Goal: Task Accomplishment & Management: Manage account settings

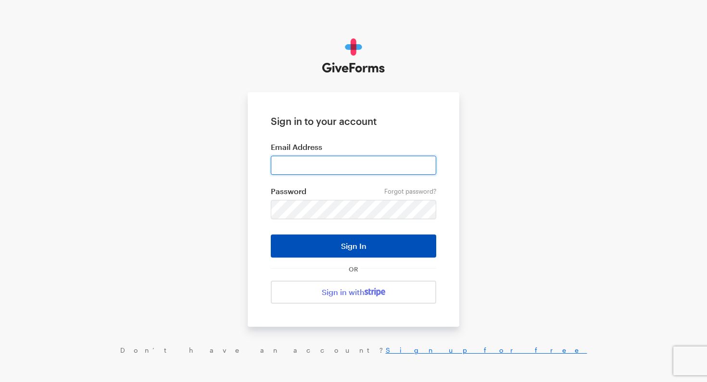
type input "[EMAIL_ADDRESS][DOMAIN_NAME]"
click at [318, 248] on button "Sign In" at bounding box center [353, 246] width 165 height 23
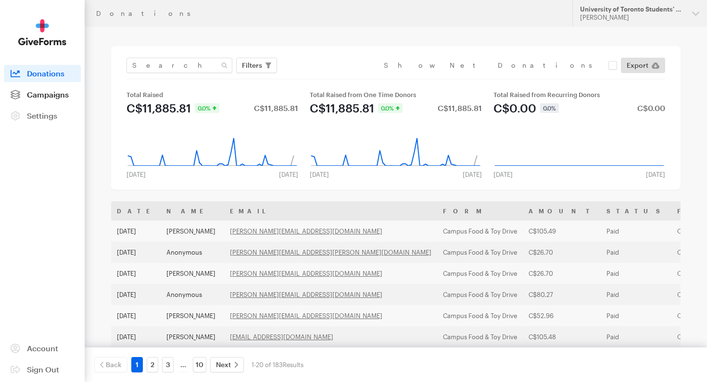
click at [38, 92] on span "Campaigns" at bounding box center [48, 94] width 42 height 9
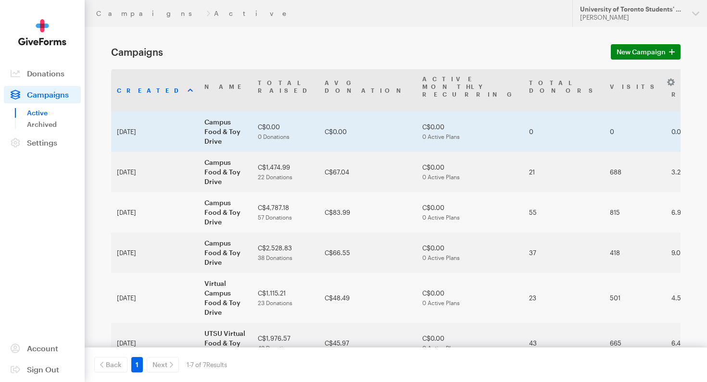
click at [199, 114] on td "Campus Food & Toy Drive" at bounding box center [225, 132] width 53 height 40
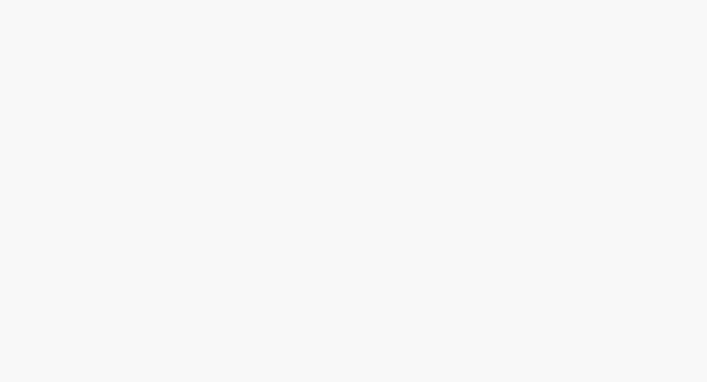
select select "usd"
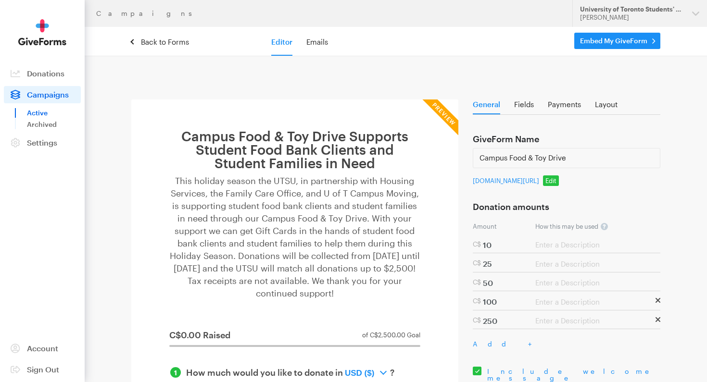
click at [553, 186] on link "Edit" at bounding box center [551, 180] width 16 height 11
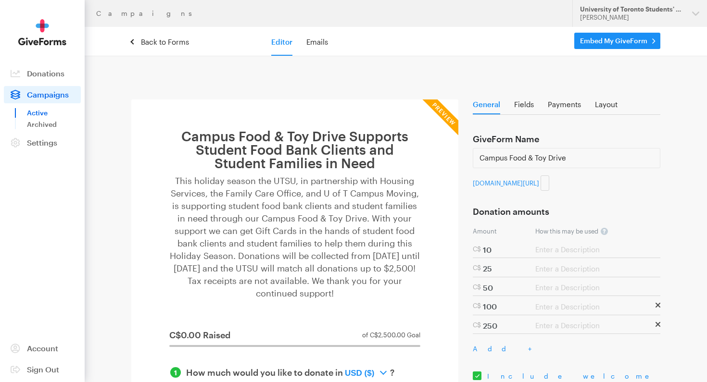
click at [540, 191] on input "duplicated-campus-food-toy-drive" at bounding box center [544, 182] width 9 height 15
type input "duplicated-cam"
click at [534, 203] on div "Donation amounts Amount How this may be used ? Donors will see this as they hov…" at bounding box center [567, 262] width 188 height 143
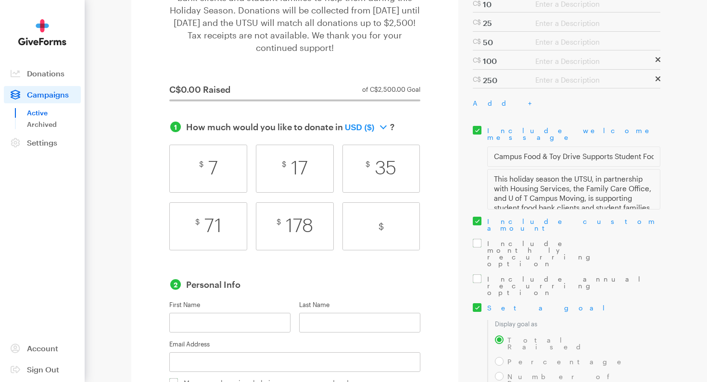
scroll to position [363, 0]
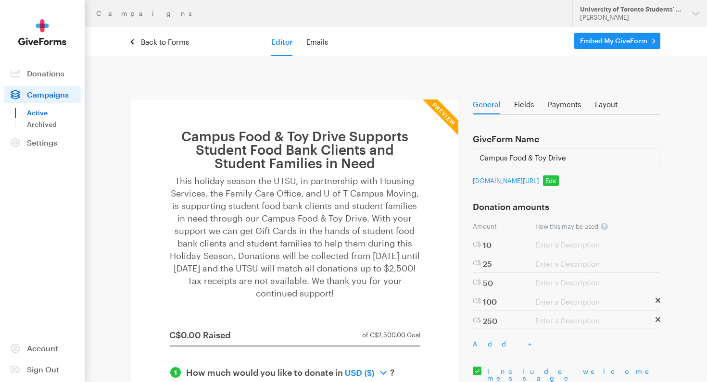
select select "usd"
click at [543, 186] on link "Edit" at bounding box center [551, 180] width 16 height 11
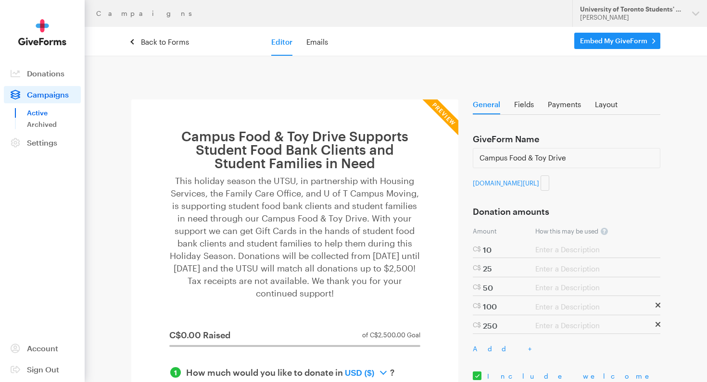
click at [540, 191] on input "duplicated-cam" at bounding box center [544, 182] width 9 height 15
type input "d"
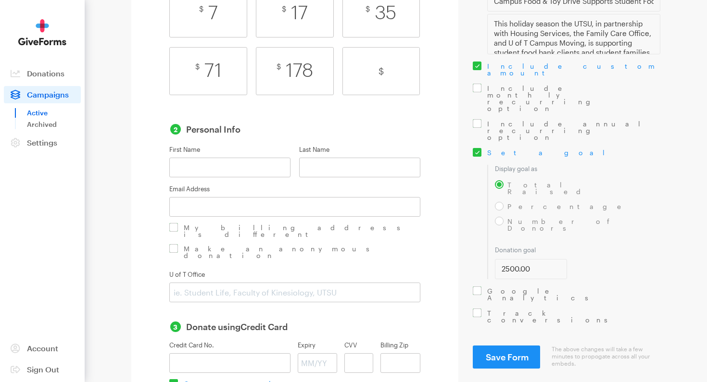
scroll to position [418, 0]
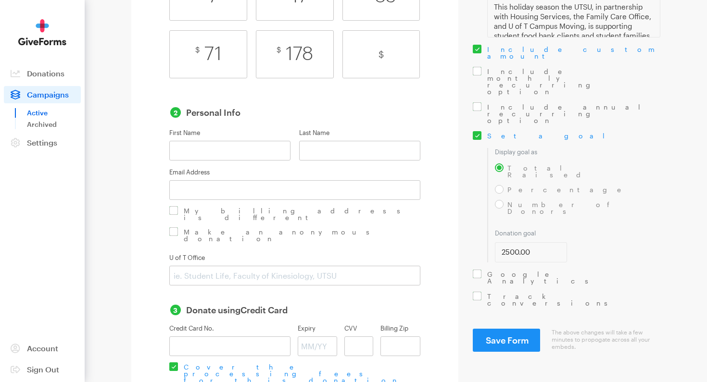
click at [506, 335] on span "Save Form" at bounding box center [507, 340] width 43 height 11
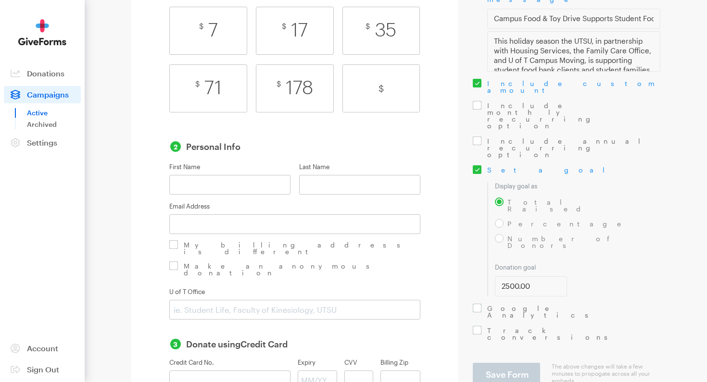
scroll to position [287, 0]
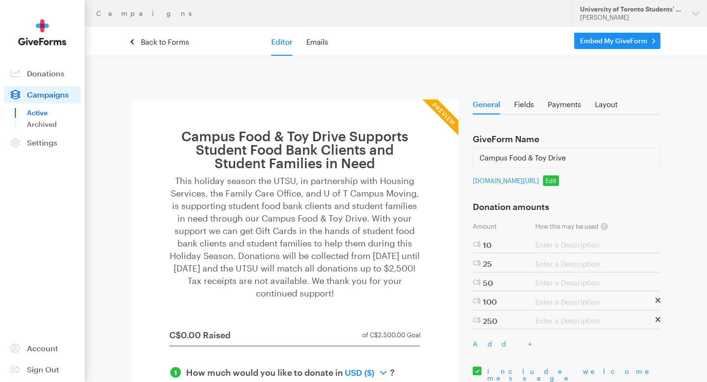
select select "usd"
click at [512, 185] on link "app.giveforms.com/campaigns/universityoftorontostudentsunion/campus-food-toy-dr…" at bounding box center [506, 181] width 66 height 8
click at [543, 186] on link "Edit" at bounding box center [551, 180] width 16 height 11
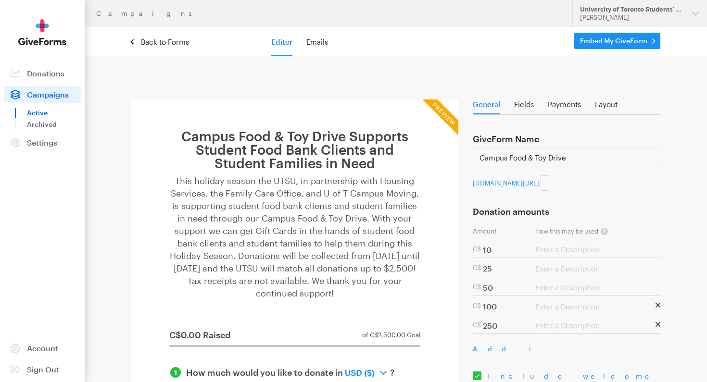
click at [540, 191] on input "campus-food-toy-drive" at bounding box center [544, 182] width 9 height 15
paste input "virtual-campus-food-toy-drive"
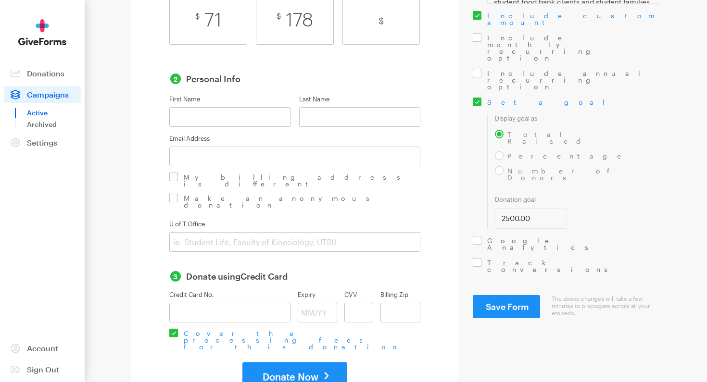
scroll to position [478, 0]
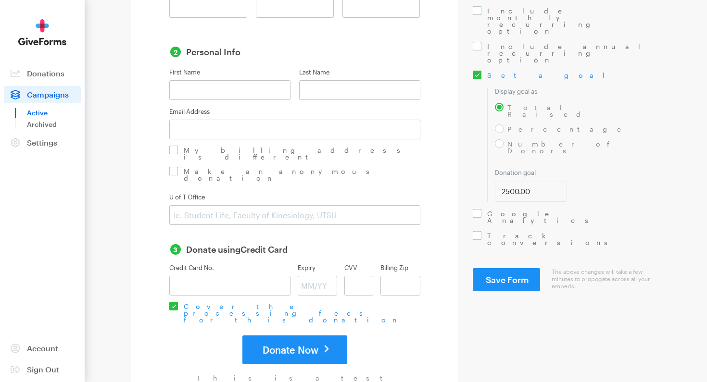
type input "virtual-campus-food-toy-drive"
click at [506, 275] on span "Save Form" at bounding box center [507, 280] width 43 height 11
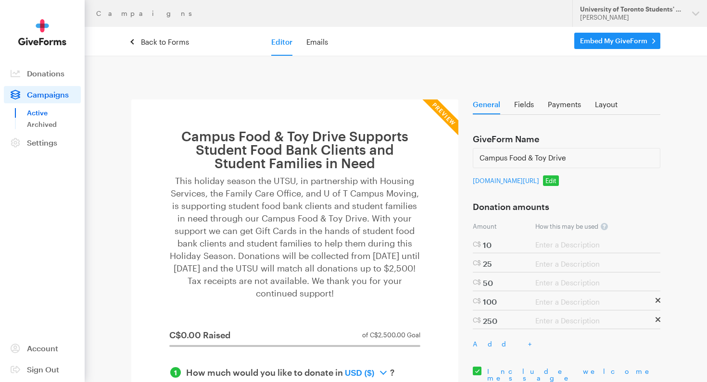
select select "usd"
click at [493, 186] on p "[DOMAIN_NAME][URL] Edit virtual-campus-food-toy-drive" at bounding box center [567, 180] width 188 height 11
click at [498, 183] on link "[DOMAIN_NAME][URL]" at bounding box center [506, 181] width 66 height 8
